Goal: Check status: Check status

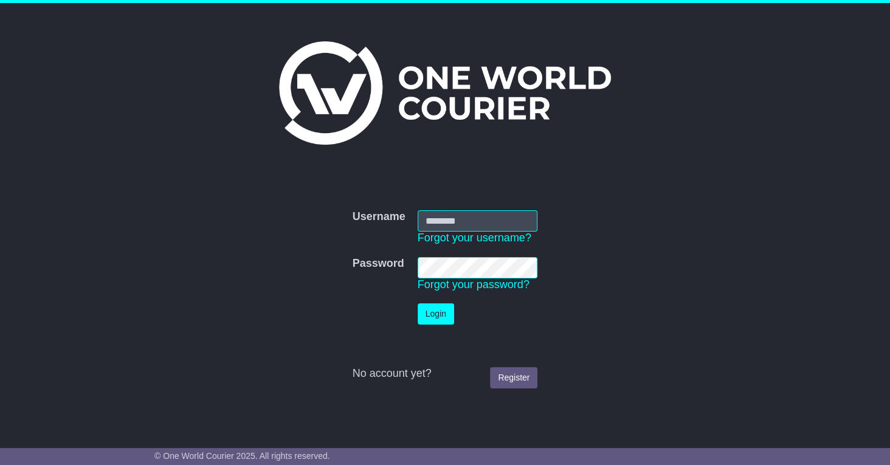
type input "**********"
click at [429, 315] on button "Login" at bounding box center [436, 313] width 36 height 21
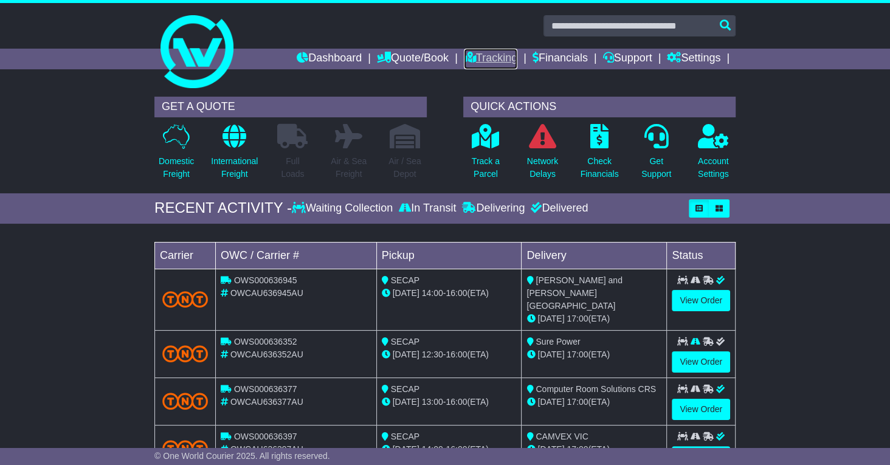
click at [474, 56] on link "Tracking" at bounding box center [491, 59] width 54 height 21
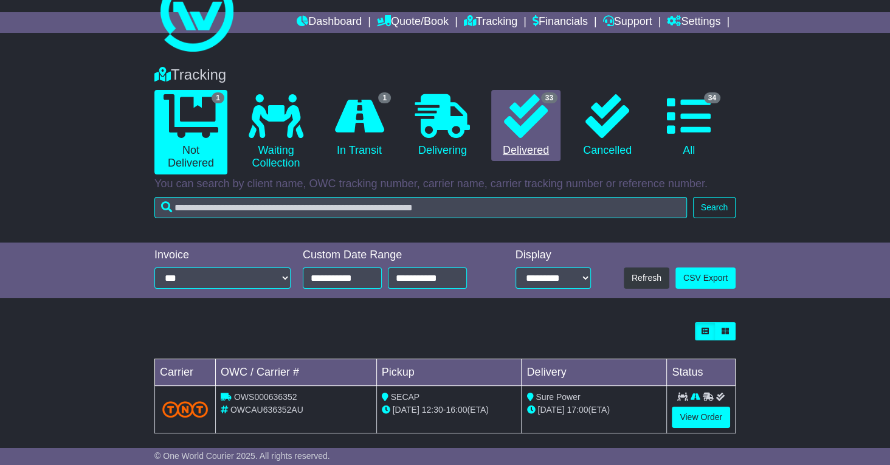
scroll to position [46, 0]
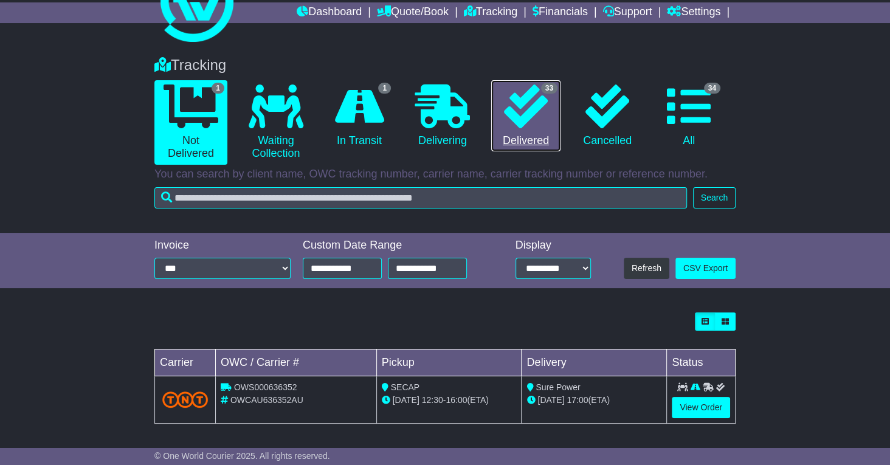
click at [524, 117] on icon at bounding box center [526, 107] width 44 height 44
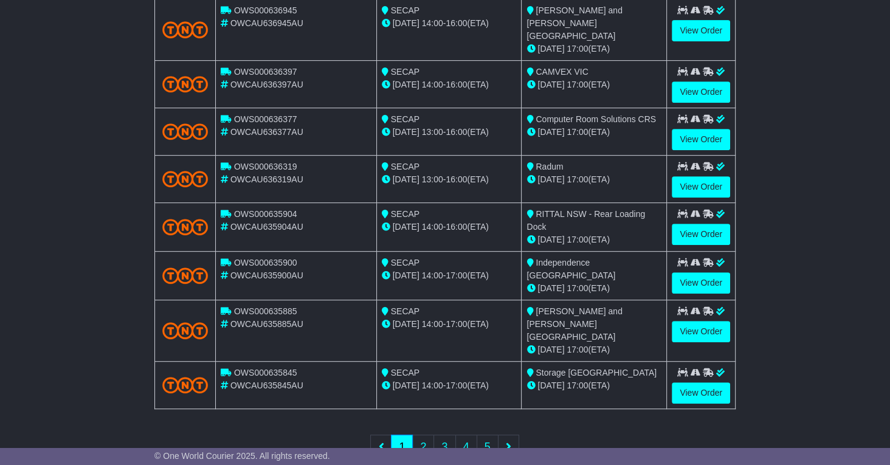
scroll to position [426, 0]
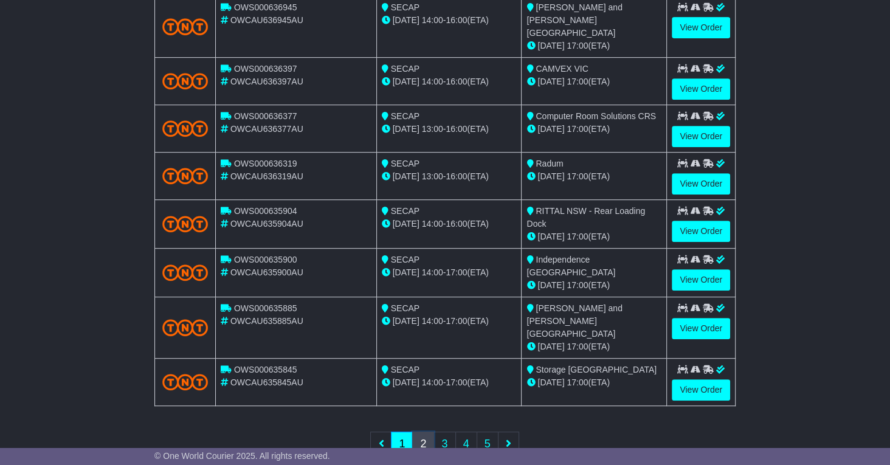
click at [421, 432] on link "2" at bounding box center [423, 444] width 22 height 25
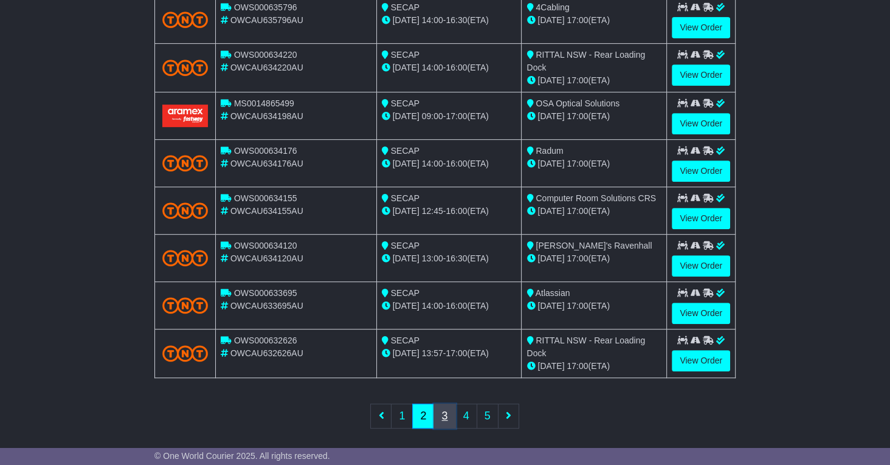
click at [447, 405] on link "3" at bounding box center [445, 416] width 22 height 25
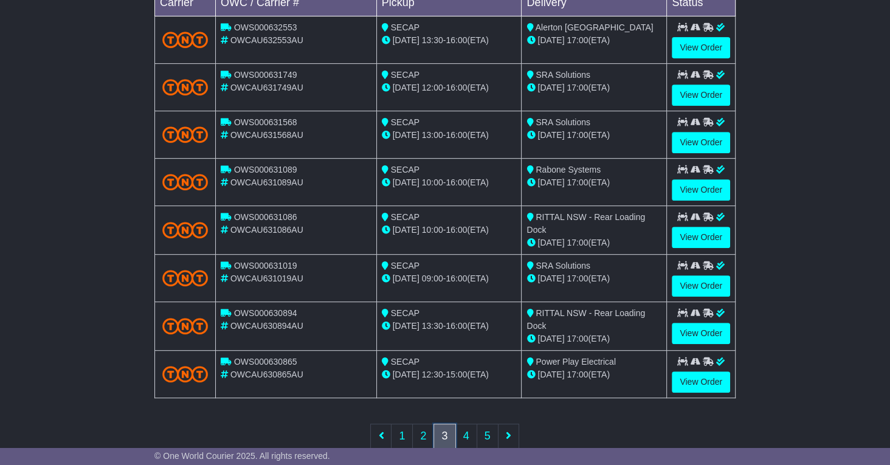
scroll to position [408, 0]
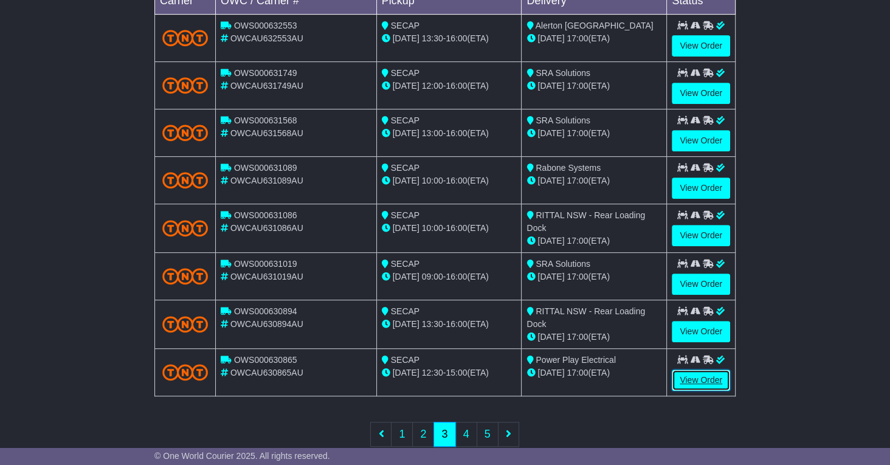
click at [697, 373] on link "View Order" at bounding box center [701, 380] width 58 height 21
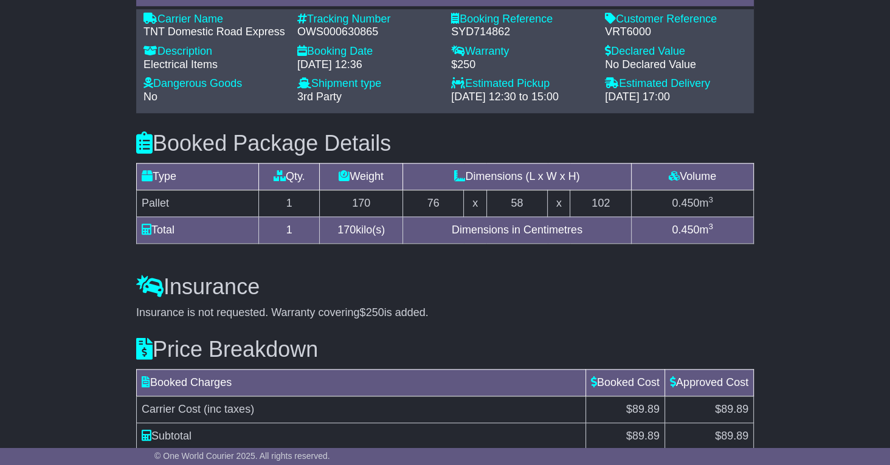
scroll to position [1054, 0]
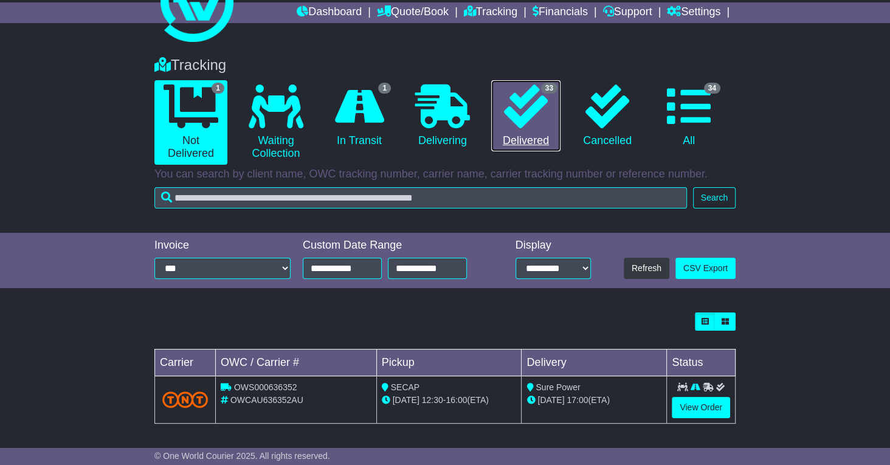
click at [517, 128] on link "33 Delivered" at bounding box center [525, 116] width 69 height 72
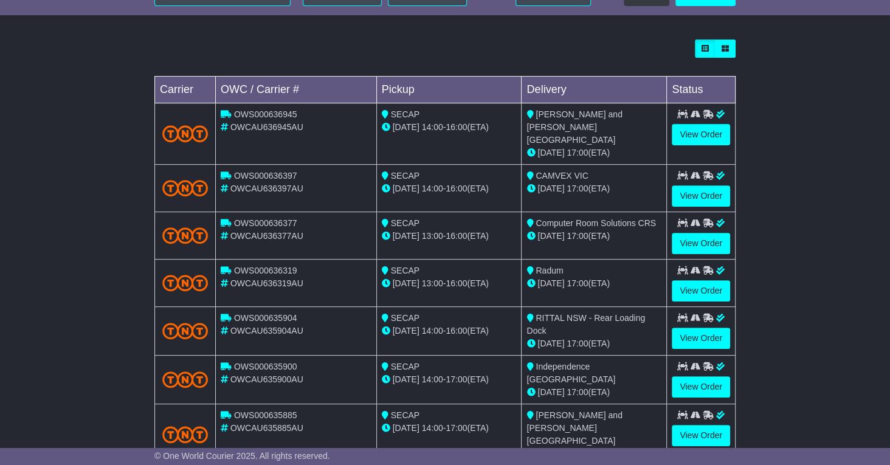
scroll to position [426, 0]
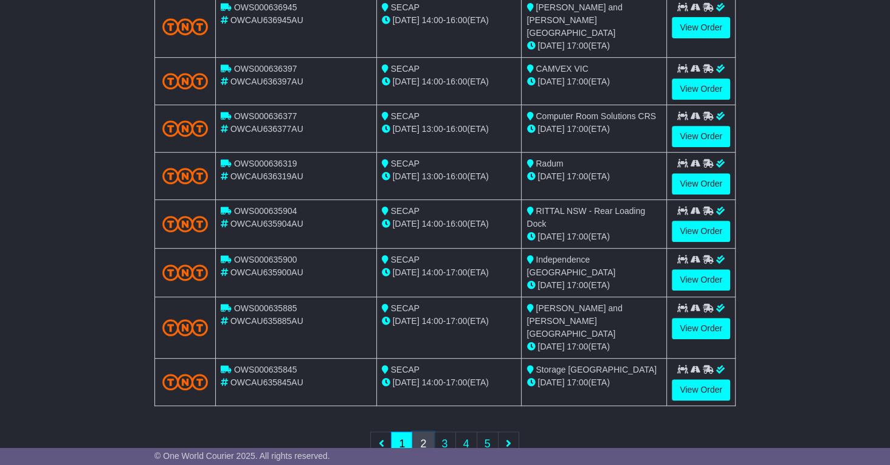
click at [426, 432] on link "2" at bounding box center [423, 444] width 22 height 25
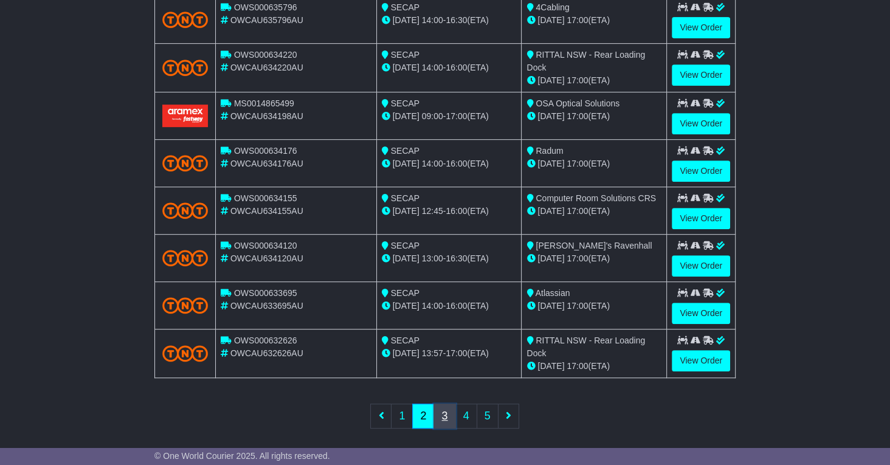
click at [449, 406] on link "3" at bounding box center [445, 416] width 22 height 25
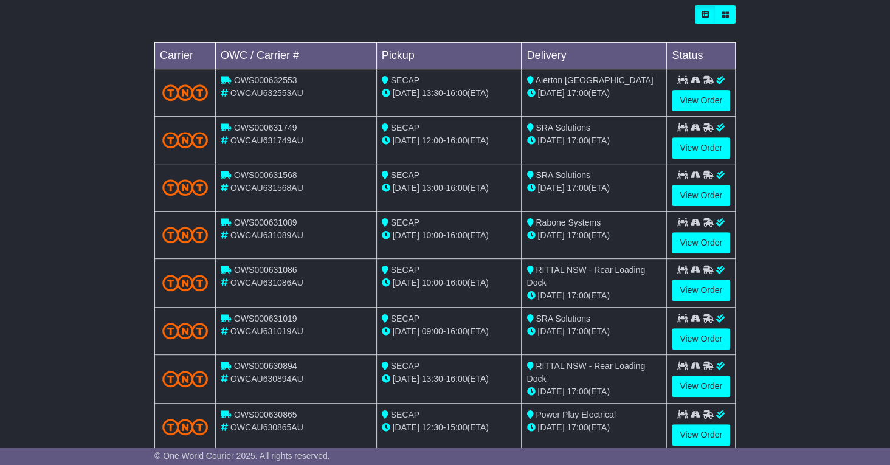
scroll to position [350, 0]
